Goal: Information Seeking & Learning: Learn about a topic

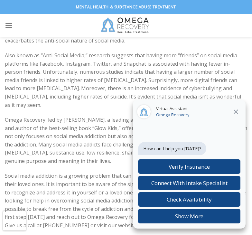
scroll to position [1190, 0]
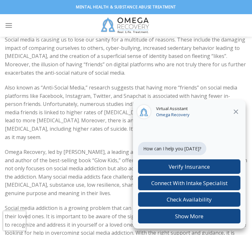
click at [238, 110] on icon at bounding box center [235, 111] width 5 height 5
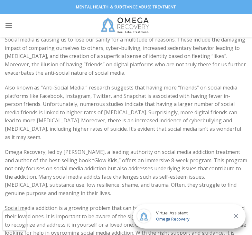
click at [236, 216] on icon at bounding box center [235, 215] width 5 height 5
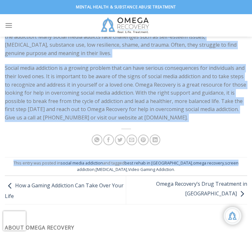
scroll to position [1318, 0]
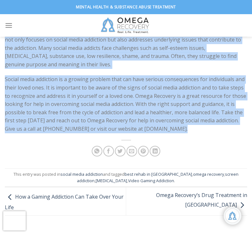
drag, startPoint x: 82, startPoint y: 54, endPoint x: 209, endPoint y: 113, distance: 140.0
copy div "social media addiction The Rise of Social Media Addiction Posted on [DATE] [DAT…"
